Goal: Information Seeking & Learning: Check status

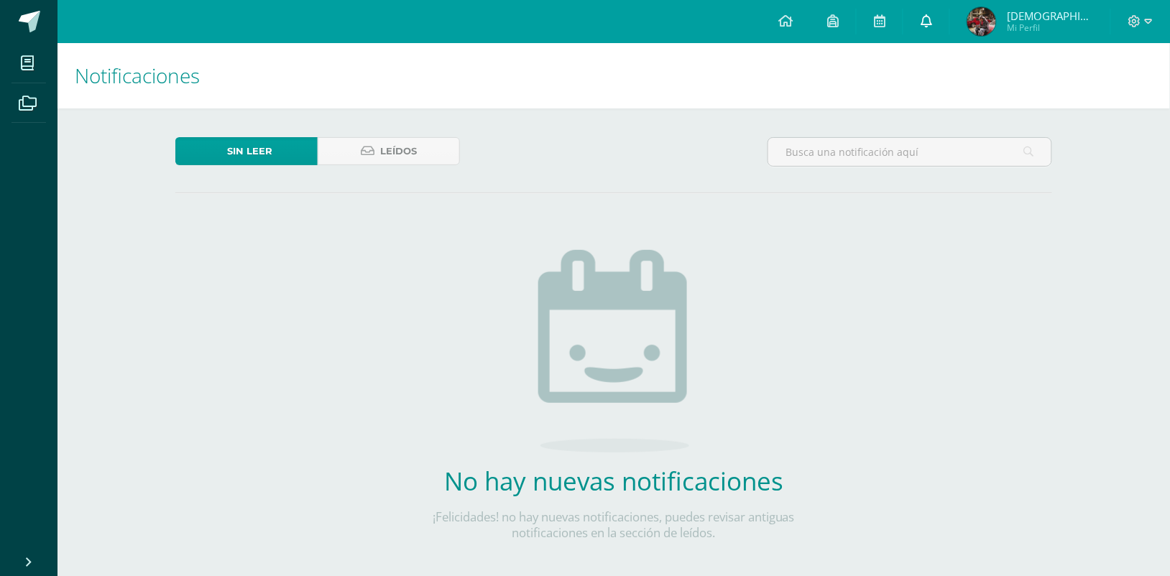
click at [949, 36] on link at bounding box center [926, 21] width 46 height 43
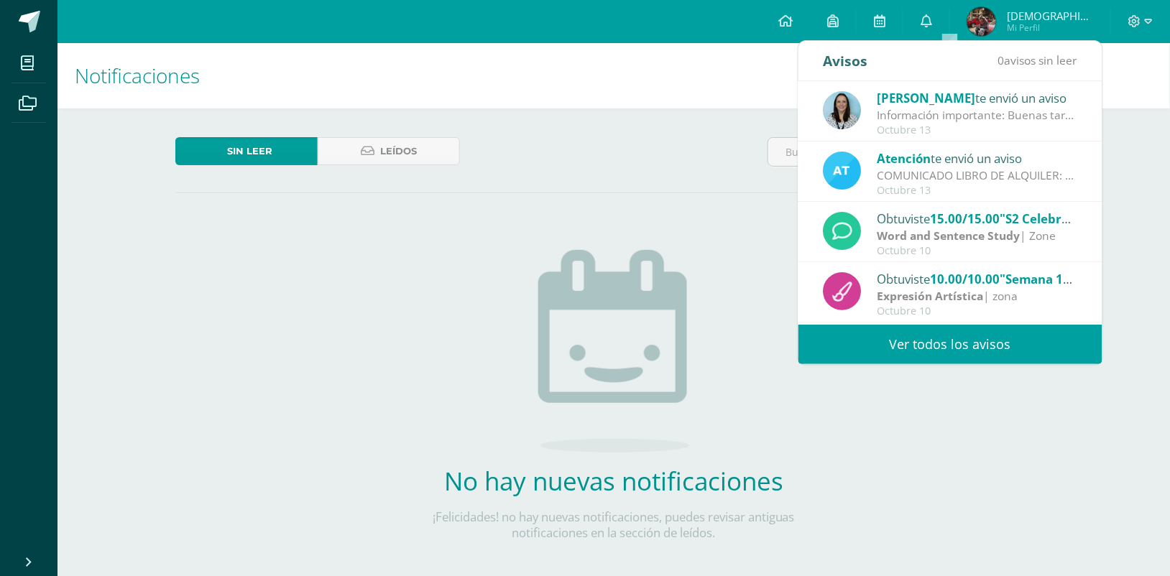
click at [910, 340] on link "Ver todos los avisos" at bounding box center [950, 345] width 304 height 40
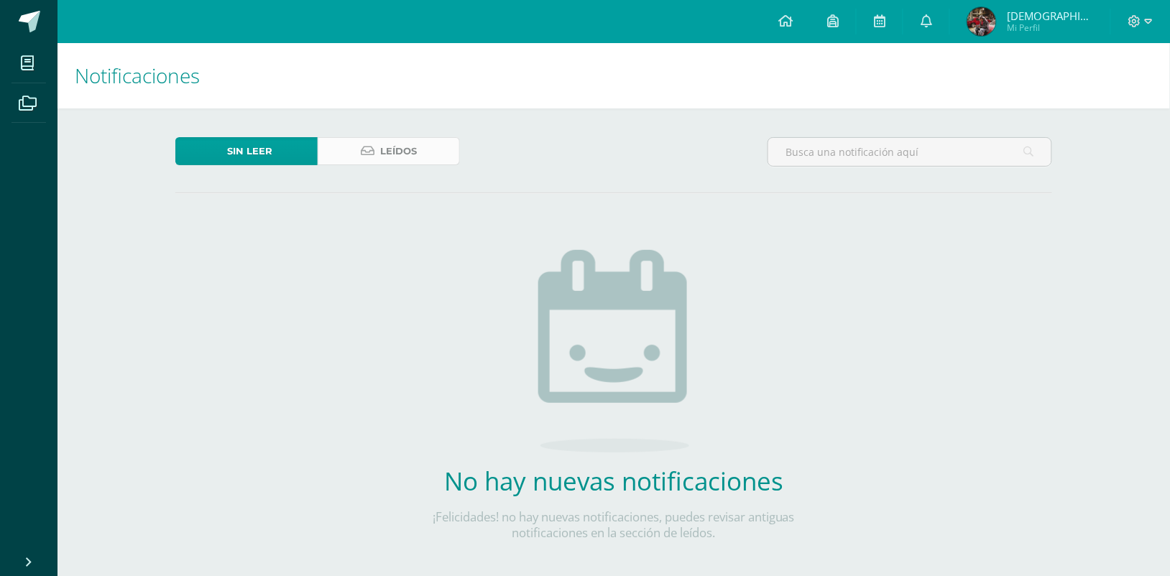
click at [400, 145] on span "Leídos" at bounding box center [398, 151] width 37 height 27
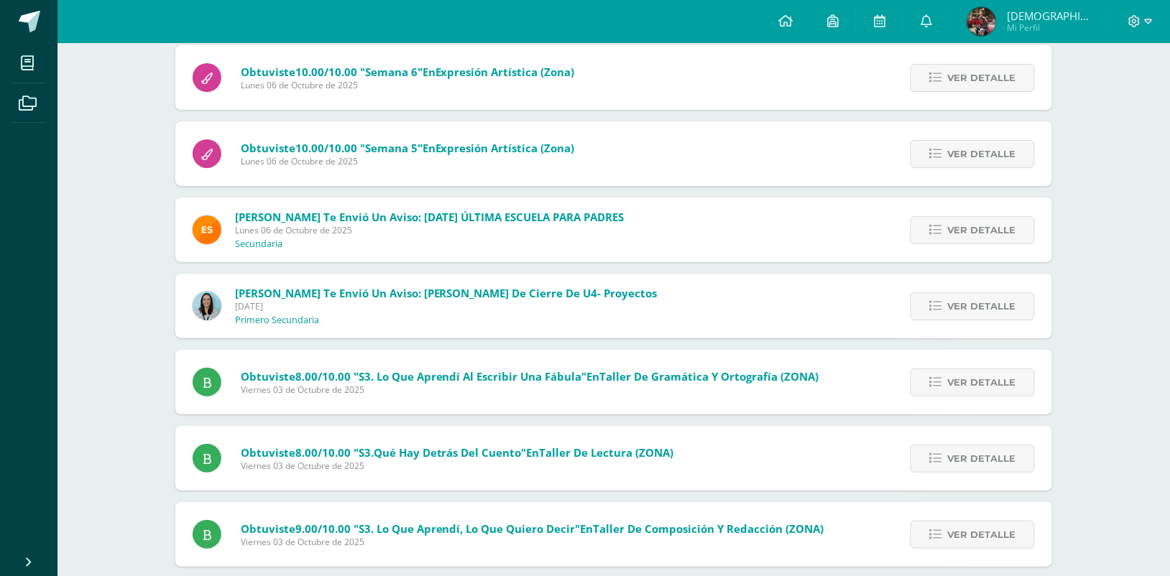
scroll to position [1472, 0]
click at [992, 307] on span "Ver detalle" at bounding box center [981, 305] width 69 height 27
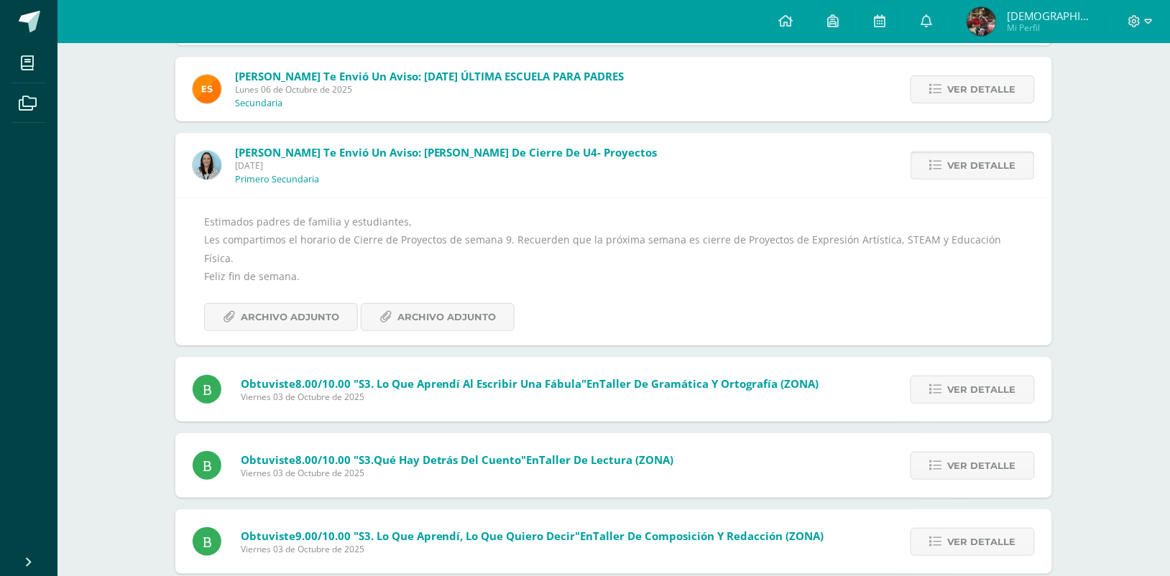
scroll to position [1613, 0]
click at [322, 310] on span "Archivo Adjunto" at bounding box center [290, 316] width 98 height 27
click at [471, 306] on span "Archivo Adjunto" at bounding box center [446, 316] width 98 height 27
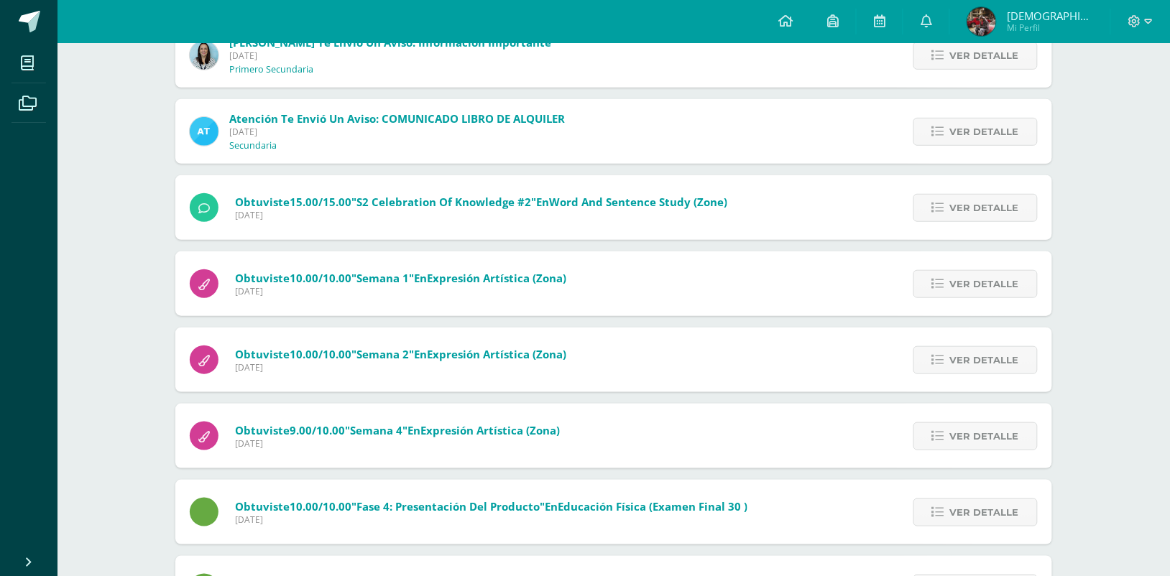
scroll to position [0, 0]
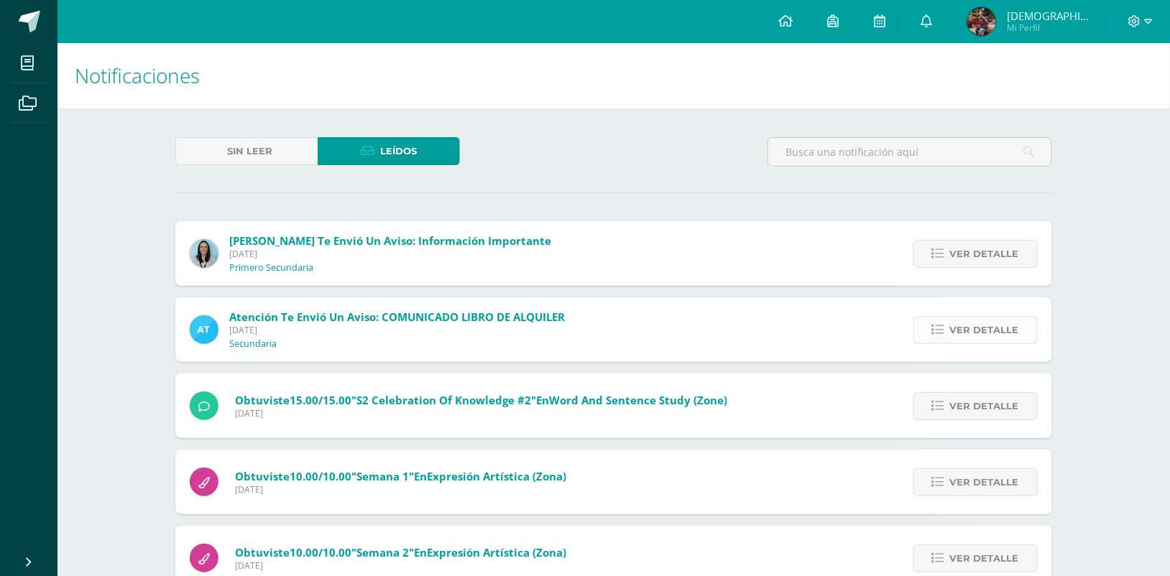
click at [983, 332] on span "Ver detalle" at bounding box center [984, 330] width 69 height 27
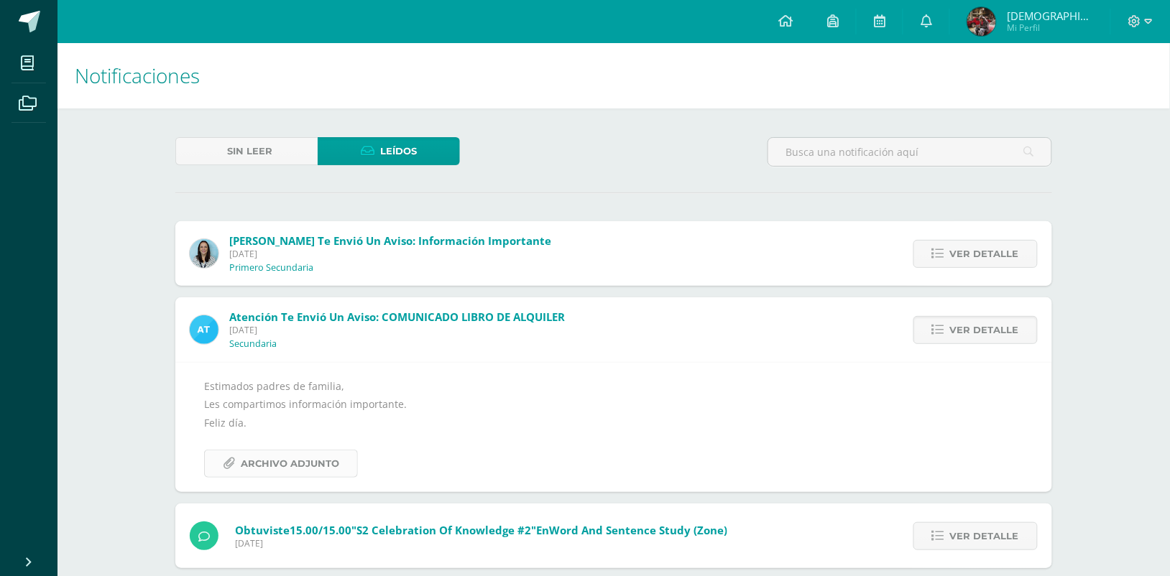
click at [295, 454] on span "Archivo Adjunto" at bounding box center [290, 464] width 98 height 27
click at [1041, 33] on span "Mi Perfil" at bounding box center [1050, 28] width 86 height 12
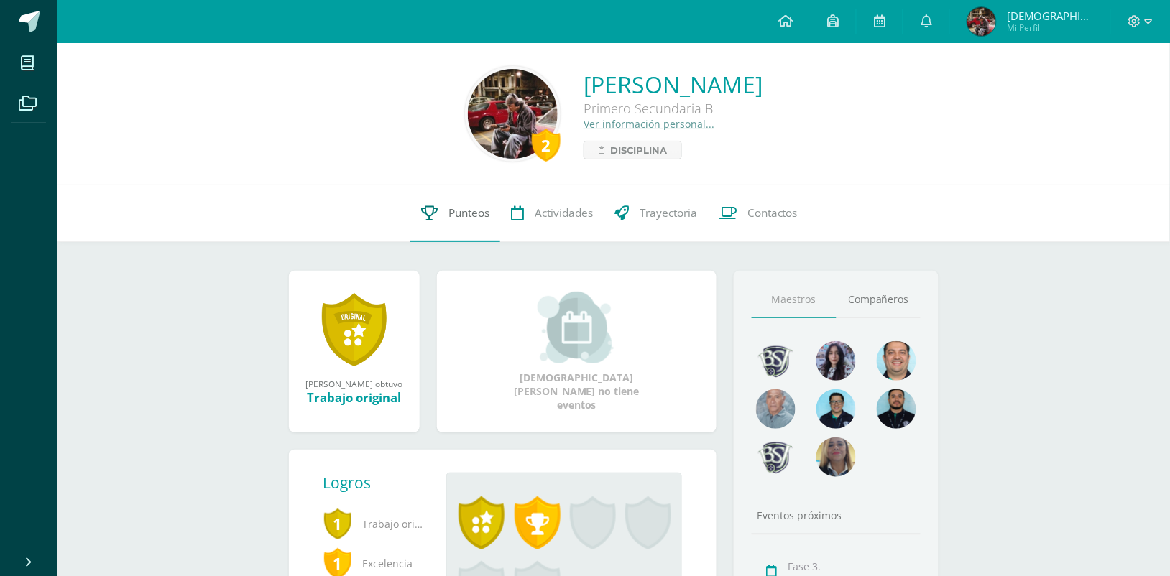
click at [448, 210] on span "Punteos" at bounding box center [468, 213] width 41 height 15
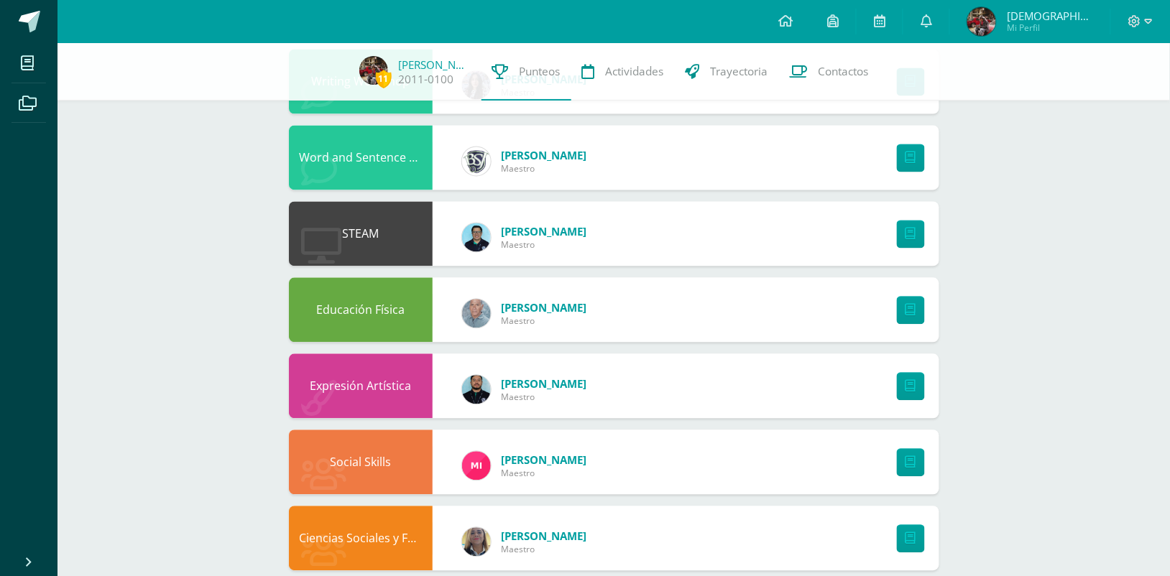
scroll to position [733, 0]
